Goal: Information Seeking & Learning: Learn about a topic

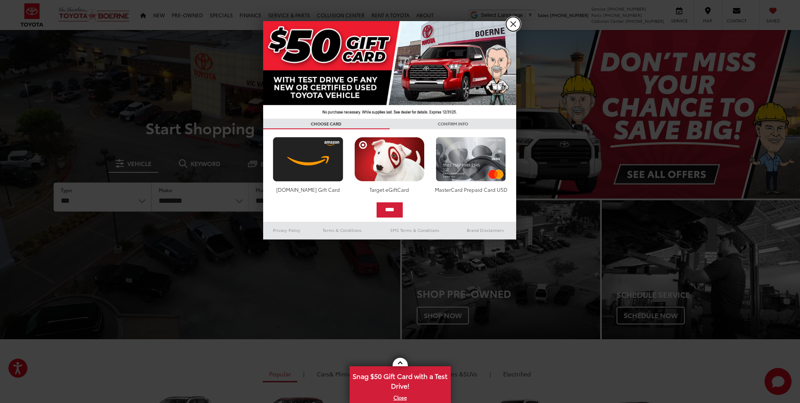
click at [516, 24] on link "X" at bounding box center [513, 24] width 14 height 14
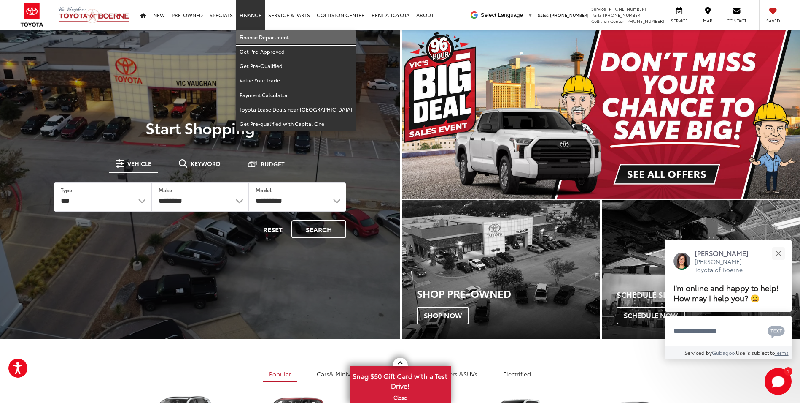
click at [255, 38] on link "Finance Department" at bounding box center [295, 37] width 119 height 14
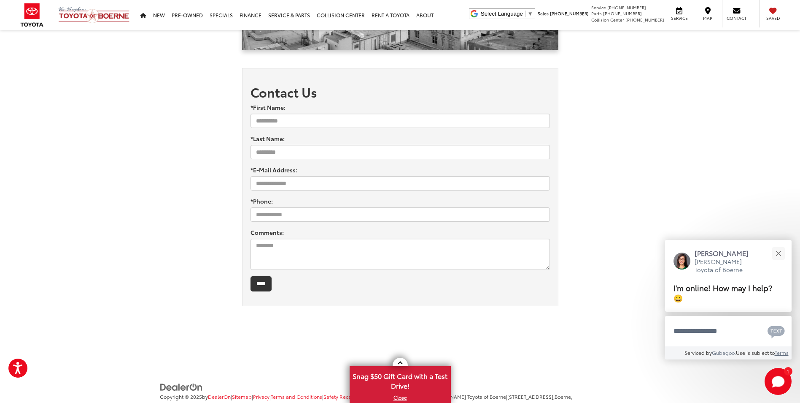
scroll to position [1022, 0]
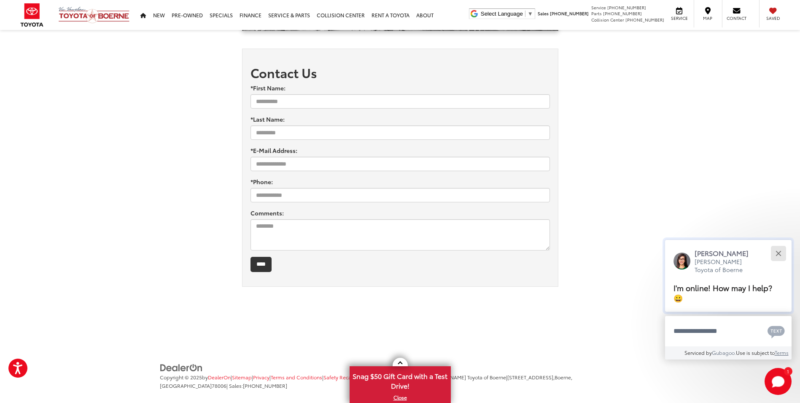
click at [783, 251] on button "Close" at bounding box center [779, 253] width 18 height 18
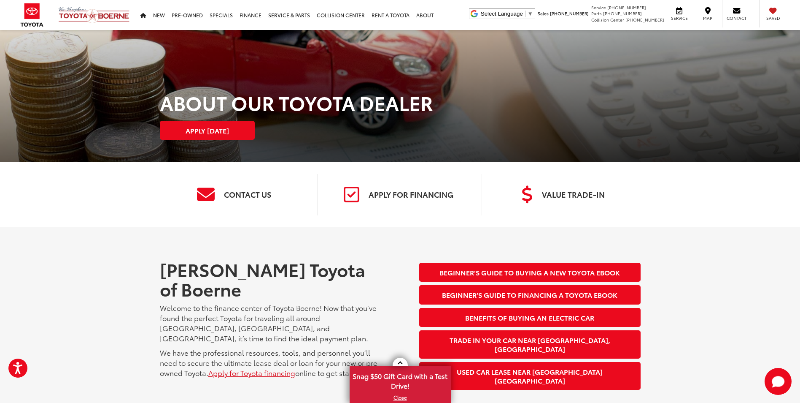
scroll to position [0, 0]
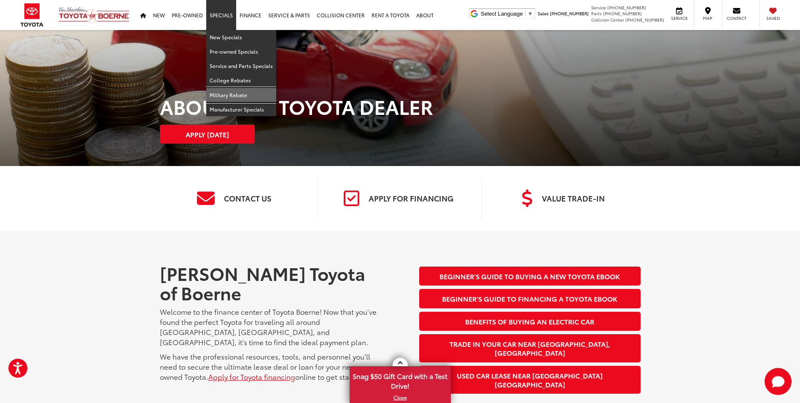
click at [236, 100] on link "Military Rebate" at bounding box center [241, 95] width 70 height 14
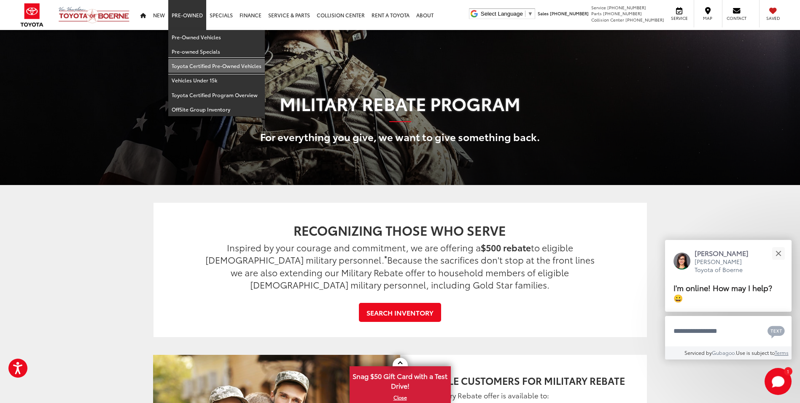
click at [196, 65] on link "Toyota Certified Pre-Owned Vehicles" at bounding box center [216, 66] width 97 height 14
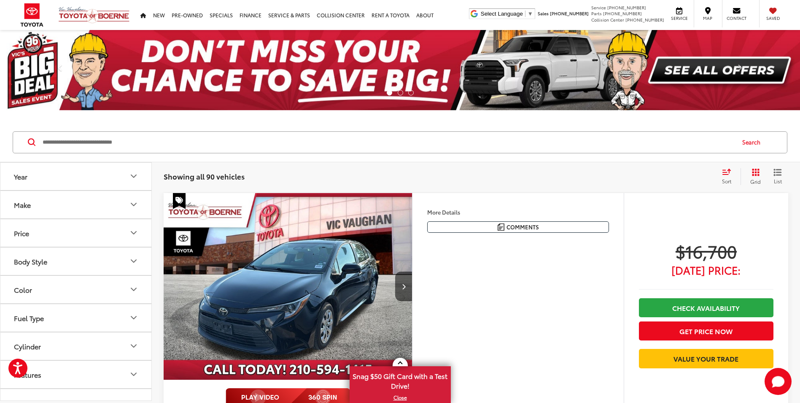
click at [227, 144] on input "Search by Make, Model, or Keyword" at bounding box center [388, 142] width 693 height 20
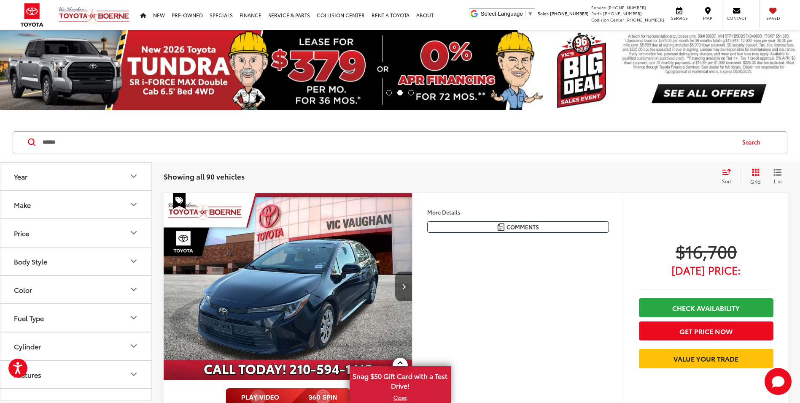
type input "******"
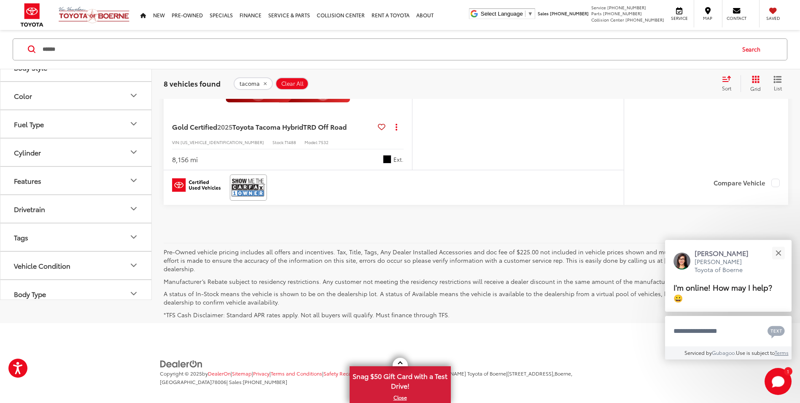
scroll to position [2649, 0]
